Goal: Transaction & Acquisition: Purchase product/service

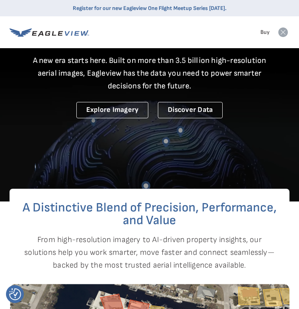
click at [56, 37] on icon at bounding box center [50, 32] width 80 height 10
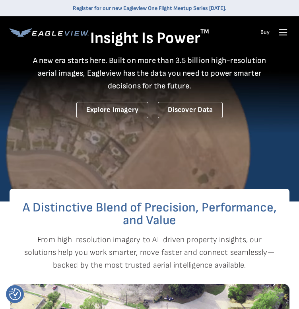
click at [283, 34] on icon at bounding box center [283, 32] width 13 height 13
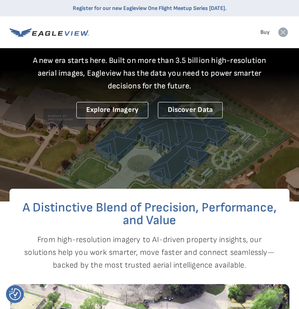
click at [284, 35] on rect at bounding box center [283, 32] width 13 height 13
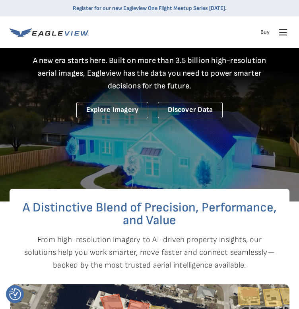
click at [287, 36] on icon at bounding box center [283, 32] width 13 height 13
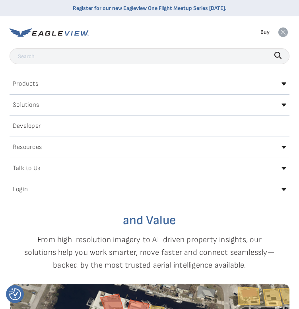
click at [19, 193] on h2 "Login" at bounding box center [20, 189] width 15 height 6
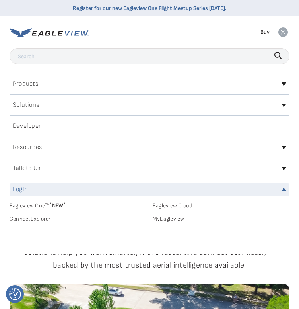
click at [45, 209] on link "Eagleview One™ * NEW *" at bounding box center [78, 204] width 137 height 9
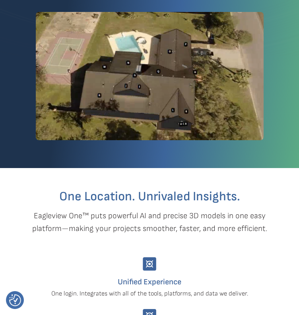
scroll to position [40, 0]
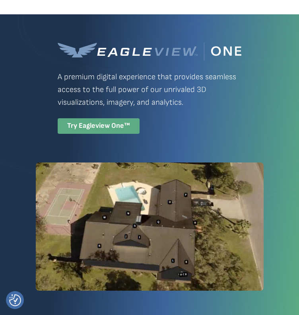
click at [107, 127] on div "Try Eagleview One™" at bounding box center [99, 126] width 82 height 16
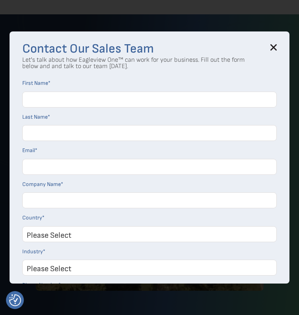
click at [277, 46] on icon at bounding box center [274, 47] width 5 height 5
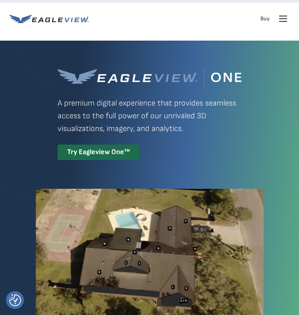
scroll to position [0, 0]
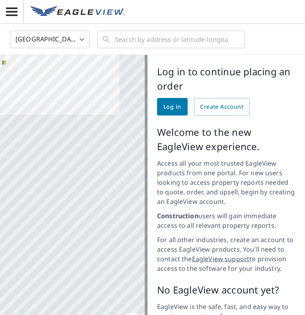
click at [167, 109] on span "Log in" at bounding box center [173, 107] width 18 height 10
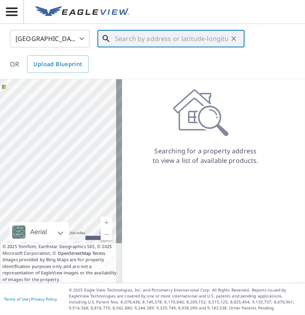
click at [146, 38] on input "text" at bounding box center [171, 38] width 113 height 22
click at [164, 38] on input "text" at bounding box center [171, 38] width 113 height 22
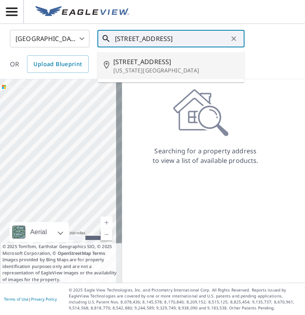
click at [128, 69] on p "Oklahoma City, OK 73160" at bounding box center [175, 70] width 125 height 8
type input "201 N English Dr Oklahoma City, OK 73160"
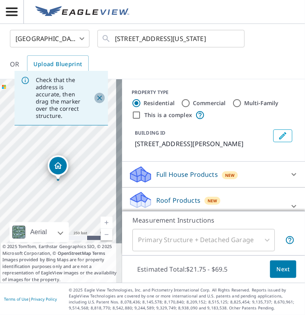
click at [96, 97] on icon "Close" at bounding box center [100, 98] width 8 height 8
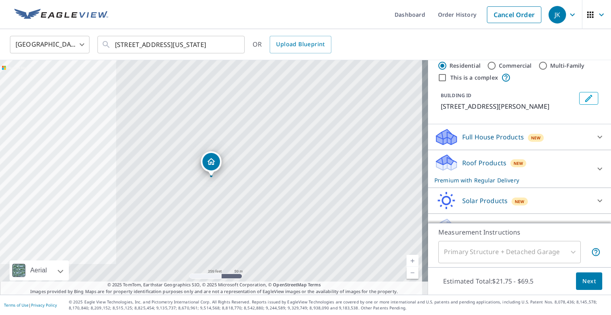
scroll to position [34, 0]
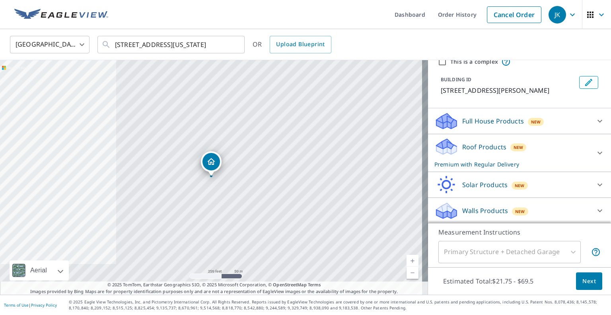
click at [305, 150] on p "Roof Products" at bounding box center [485, 147] width 44 height 10
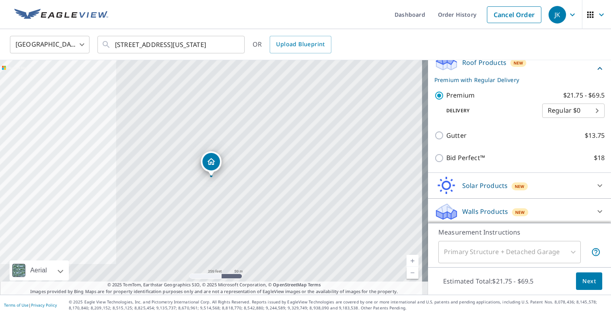
scroll to position [119, 0]
click at [305, 282] on span "Next" at bounding box center [590, 281] width 14 height 10
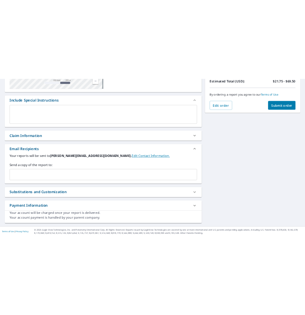
scroll to position [26, 0]
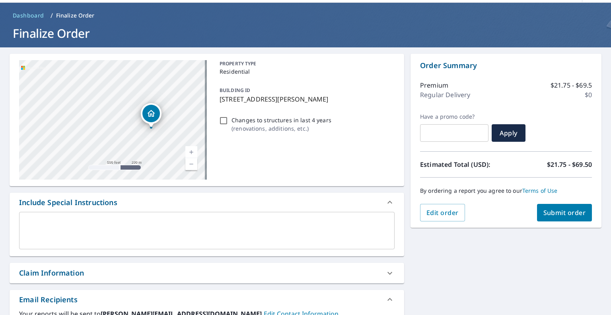
click at [305, 210] on span "Submit order" at bounding box center [565, 212] width 43 height 9
checkbox input "true"
